Goal: Check status: Check status

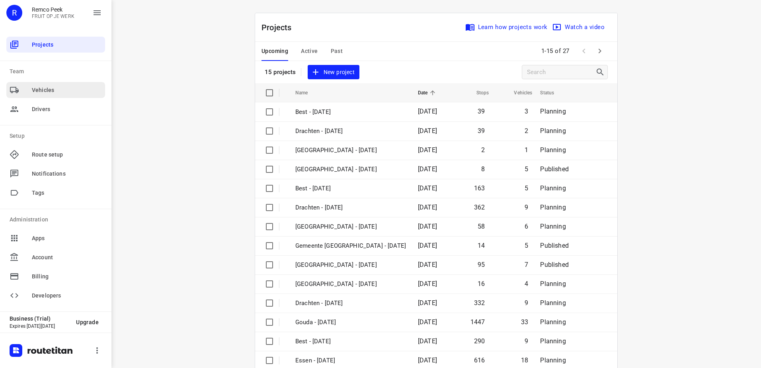
click at [66, 86] on span "Vehicles" at bounding box center [67, 90] width 70 height 8
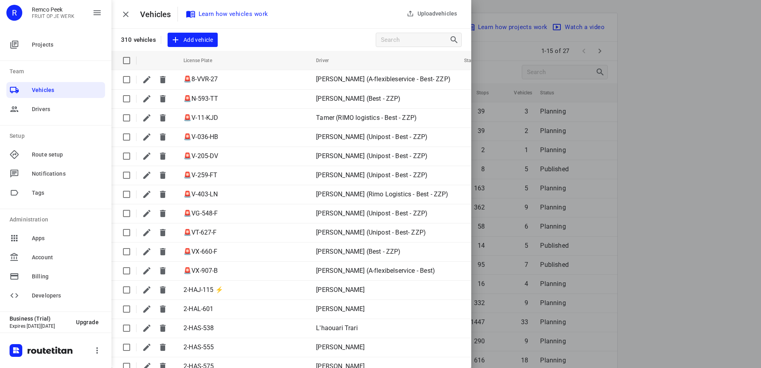
click at [16, 10] on div "R" at bounding box center [14, 13] width 16 height 16
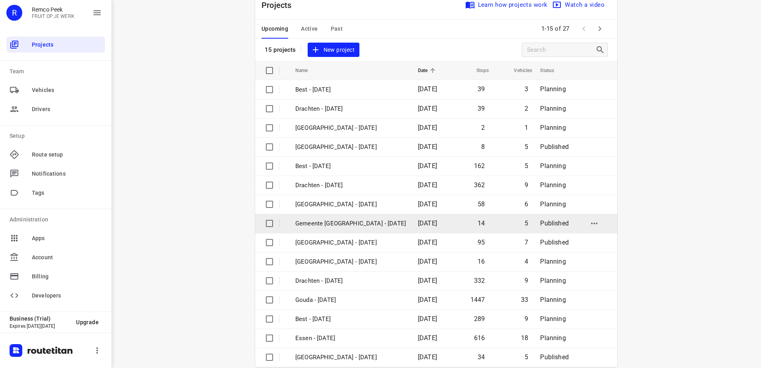
scroll to position [35, 0]
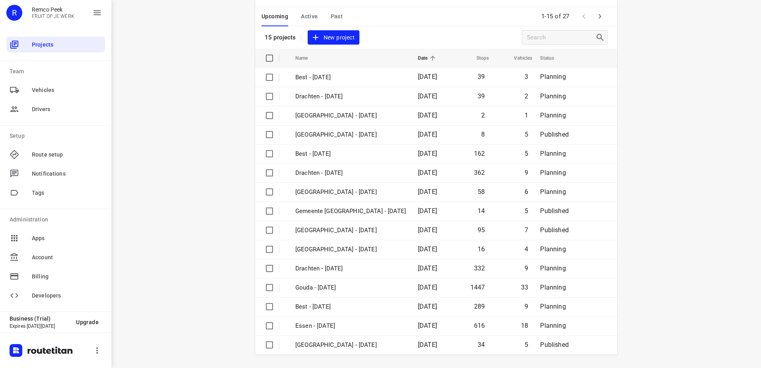
click at [595, 18] on icon "button" at bounding box center [600, 17] width 10 height 10
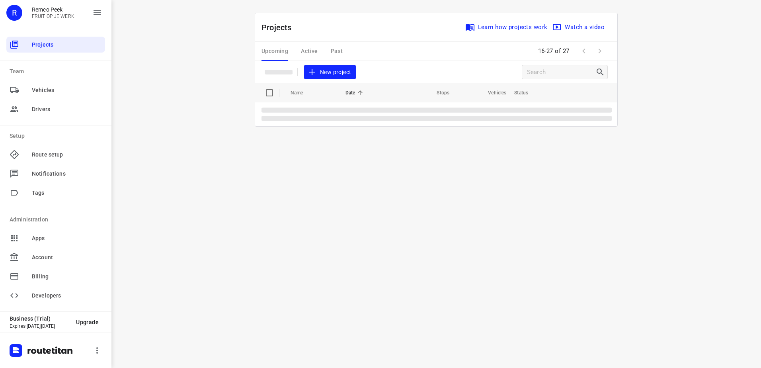
scroll to position [0, 0]
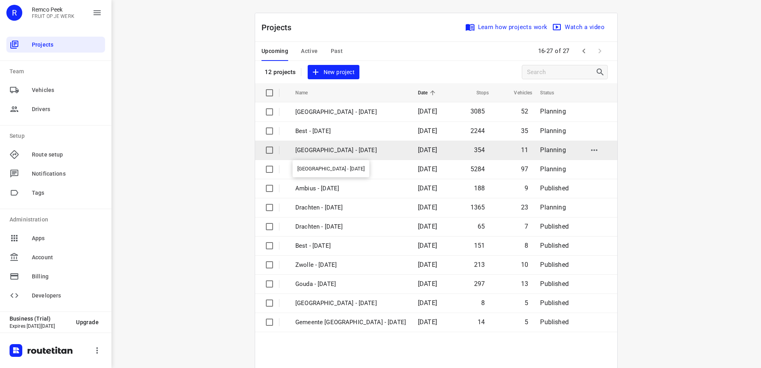
click at [330, 154] on p "Antwerpen - Monday" at bounding box center [350, 150] width 111 height 9
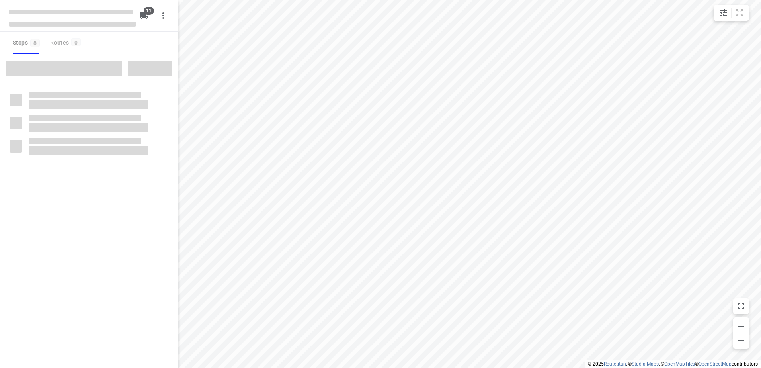
checkbox input "true"
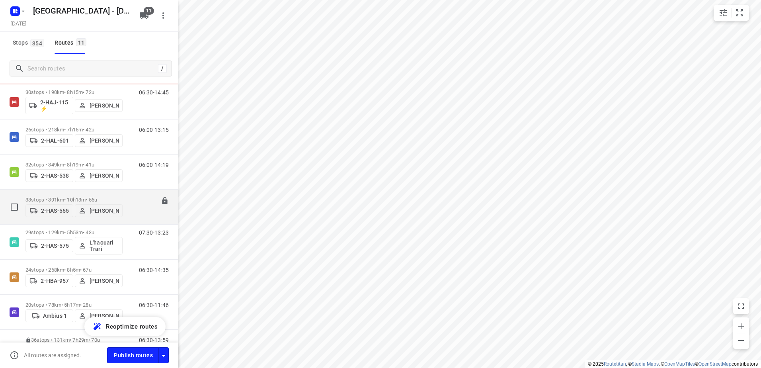
scroll to position [198, 0]
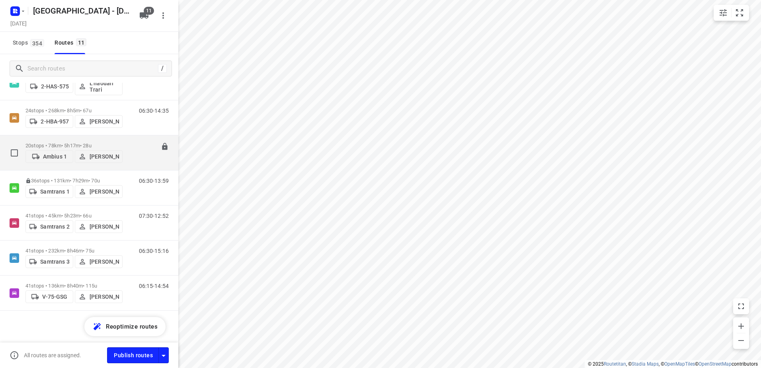
click at [49, 144] on p "20 stops • 78km • 5h17m • 28u" at bounding box center [73, 146] width 97 height 6
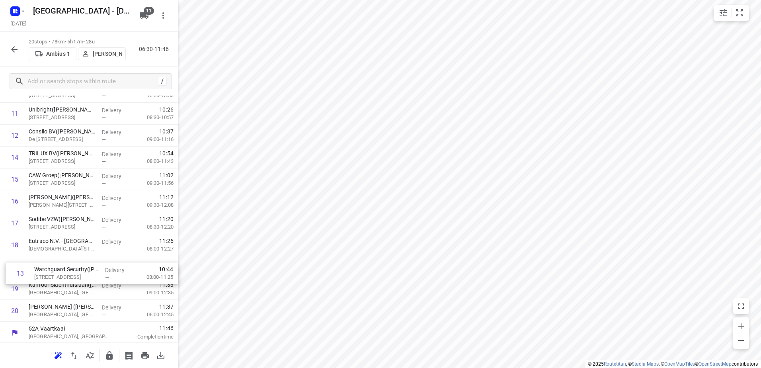
scroll to position [275, 0]
drag, startPoint x: 59, startPoint y: 156, endPoint x: 63, endPoint y: 309, distance: 153.3
click at [63, 309] on div "1 G. Smeyers NV - Langestraat(Devlin Depret) Langestraat 221, Zandhoven Deliver…" at bounding box center [89, 102] width 178 height 438
click at [149, 309] on p "08:00-11:25" at bounding box center [153, 313] width 39 height 8
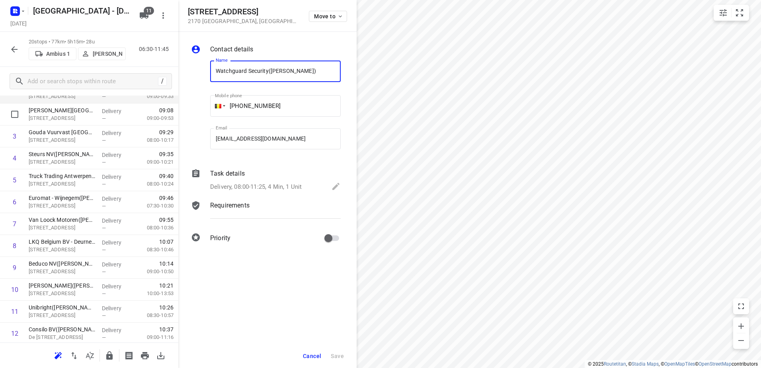
scroll to position [0, 0]
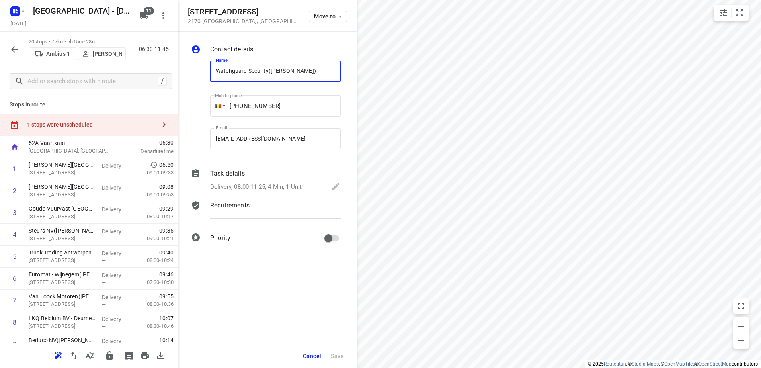
click at [17, 51] on icon "button" at bounding box center [15, 50] width 10 height 10
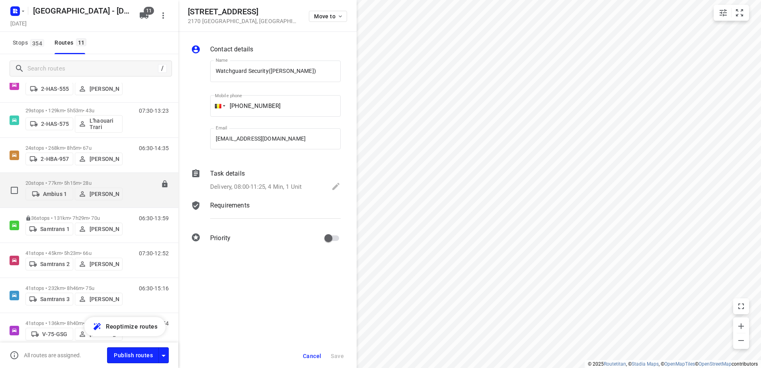
scroll to position [198, 0]
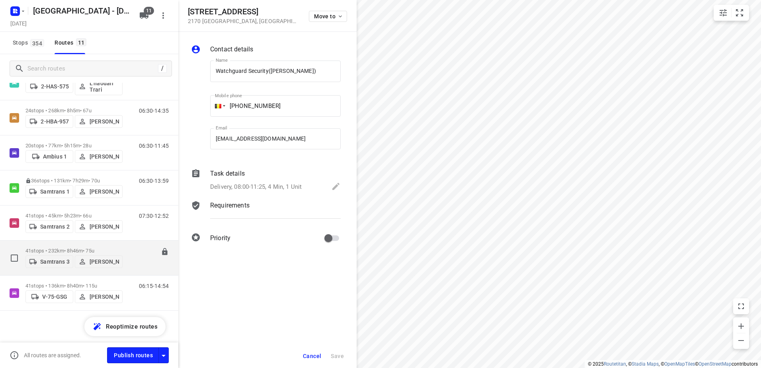
click at [43, 248] on p "41 stops • 232km • 8h46m • 75u" at bounding box center [73, 251] width 97 height 6
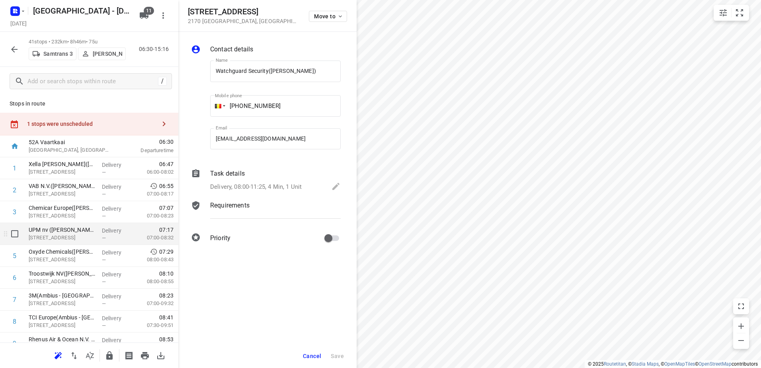
scroll to position [0, 0]
